Goal: Browse casually

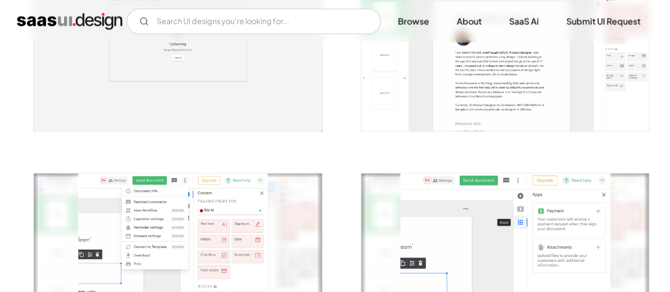
scroll to position [742, 0]
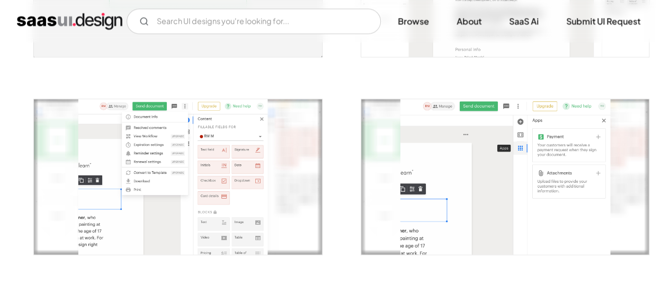
click at [195, 184] on img "open lightbox" at bounding box center [178, 176] width 288 height 155
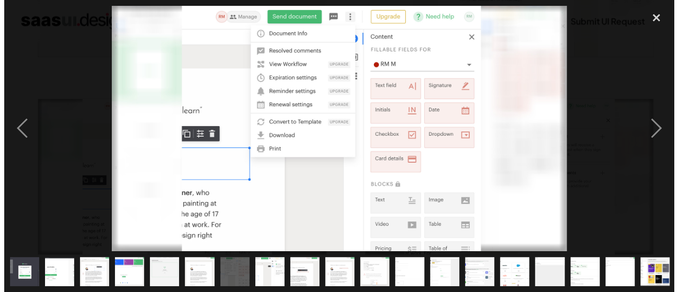
scroll to position [746, 0]
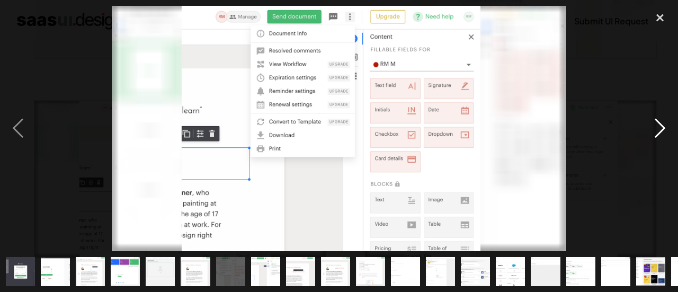
click at [664, 138] on div "next image" at bounding box center [660, 128] width 36 height 245
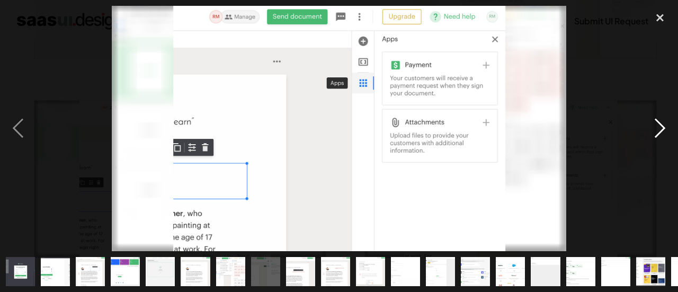
click at [664, 138] on div "next image" at bounding box center [660, 128] width 36 height 245
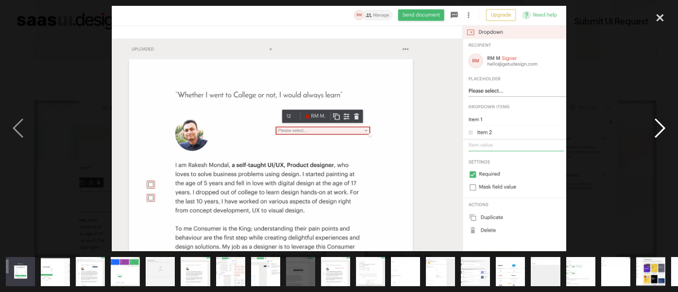
click at [664, 138] on div "next image" at bounding box center [660, 128] width 36 height 245
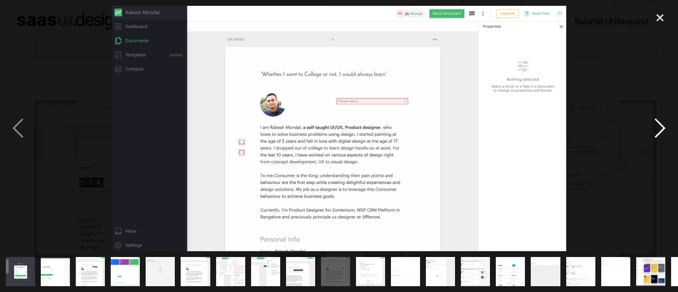
click at [664, 138] on div "next image" at bounding box center [660, 128] width 36 height 245
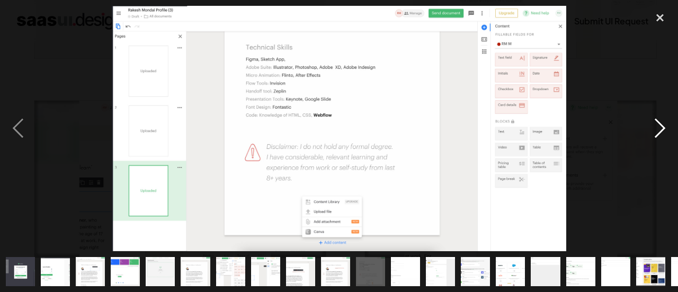
click at [664, 138] on div "next image" at bounding box center [660, 128] width 36 height 245
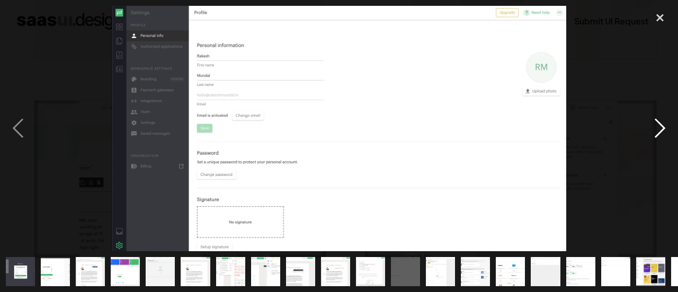
click at [664, 138] on div "next image" at bounding box center [660, 128] width 36 height 245
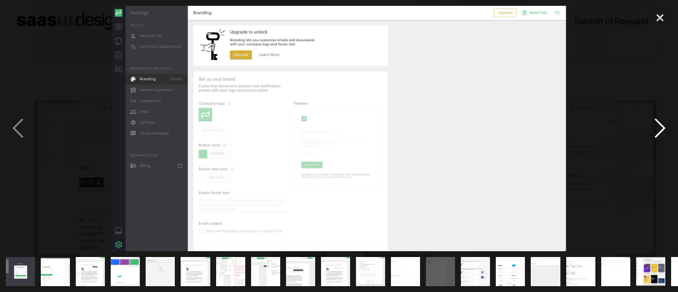
click at [664, 138] on div "next image" at bounding box center [660, 128] width 36 height 245
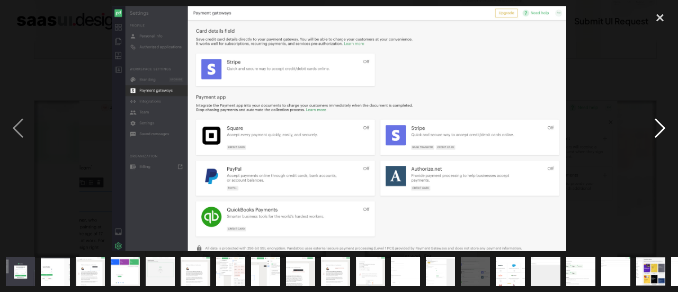
click at [664, 138] on div "next image" at bounding box center [660, 128] width 36 height 245
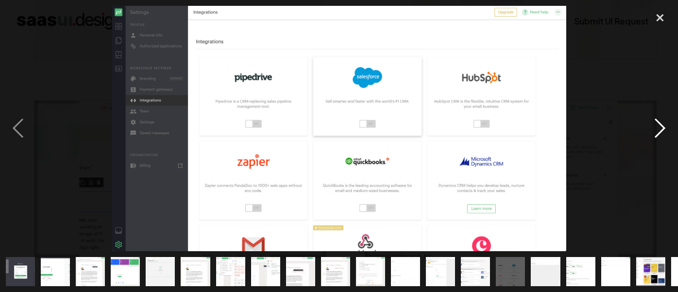
click at [664, 138] on div "next image" at bounding box center [660, 128] width 36 height 245
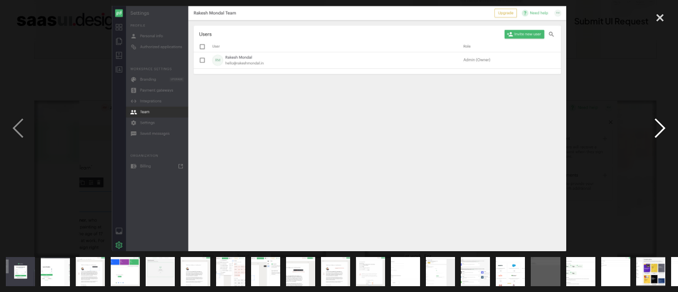
click at [664, 138] on div "next image" at bounding box center [660, 128] width 36 height 245
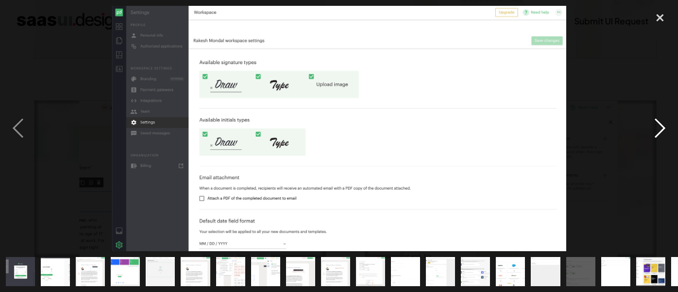
click at [664, 138] on div "next image" at bounding box center [660, 128] width 36 height 245
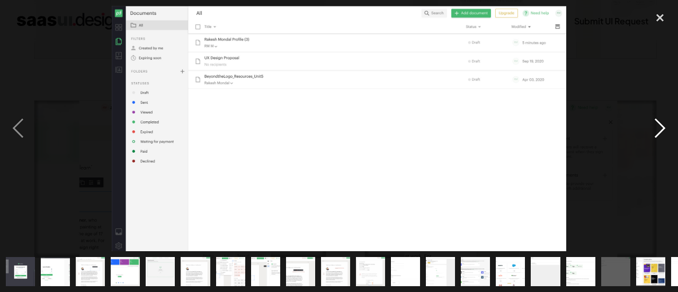
click at [664, 138] on div "next image" at bounding box center [660, 128] width 36 height 245
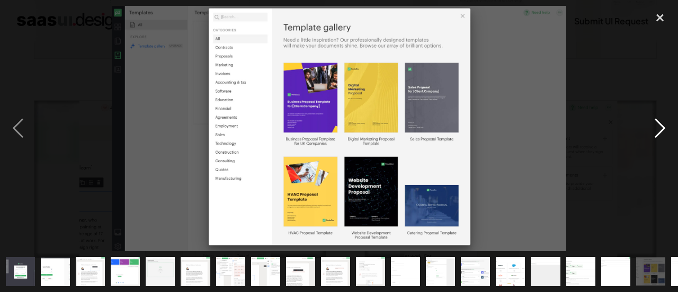
click at [664, 138] on div "next image" at bounding box center [660, 128] width 36 height 245
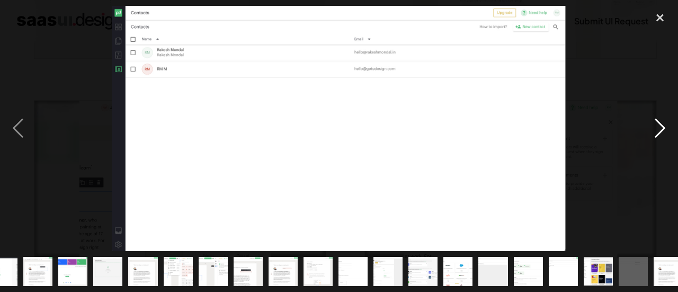
scroll to position [0, 64]
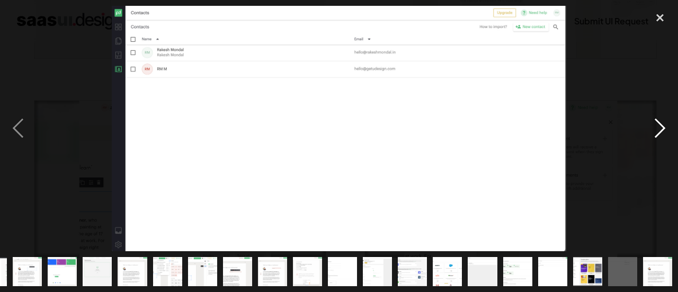
click at [664, 138] on div "next image" at bounding box center [660, 128] width 36 height 245
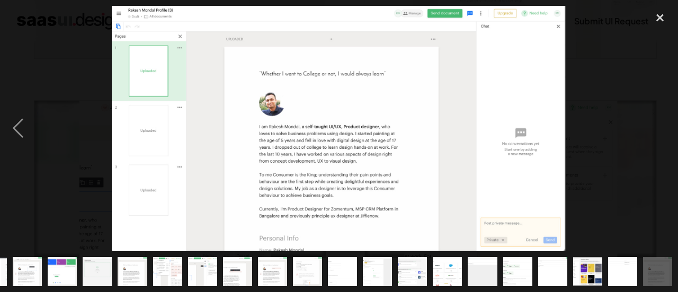
click at [664, 138] on div "next image" at bounding box center [660, 128] width 36 height 245
click at [657, 11] on div "close lightbox" at bounding box center [660, 17] width 36 height 23
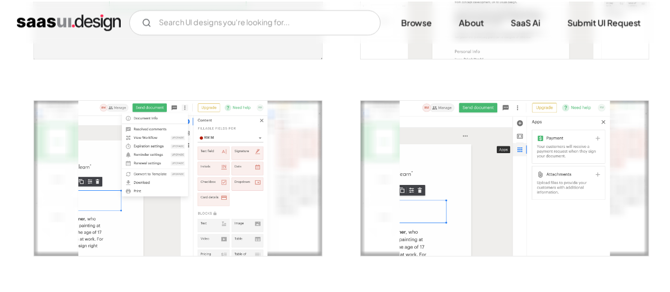
scroll to position [0, 0]
